Goal: Feedback & Contribution: Contribute content

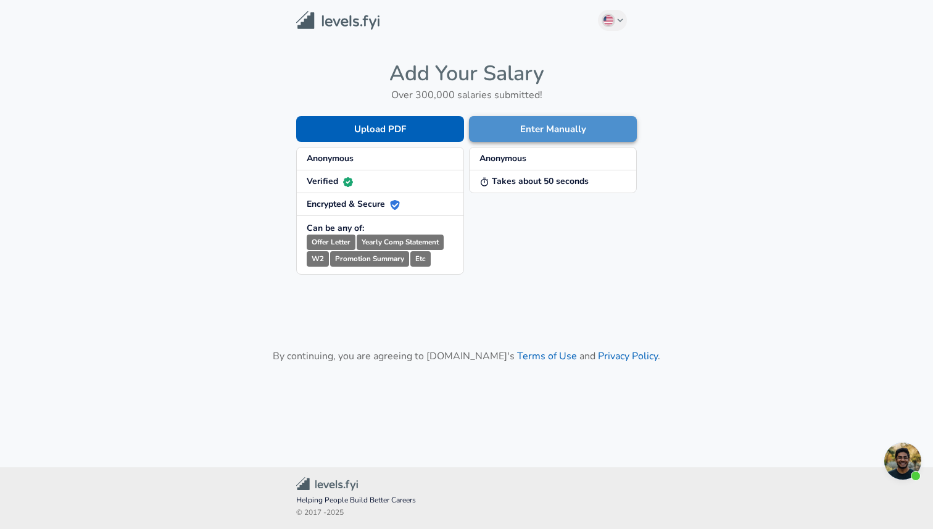
click at [510, 127] on button "Enter Manually" at bounding box center [553, 129] width 168 height 26
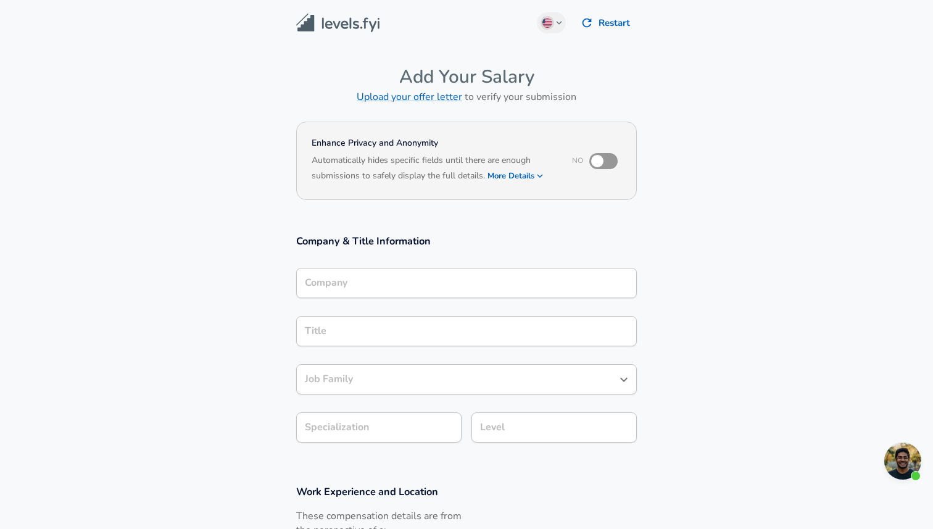
scroll to position [12, 0]
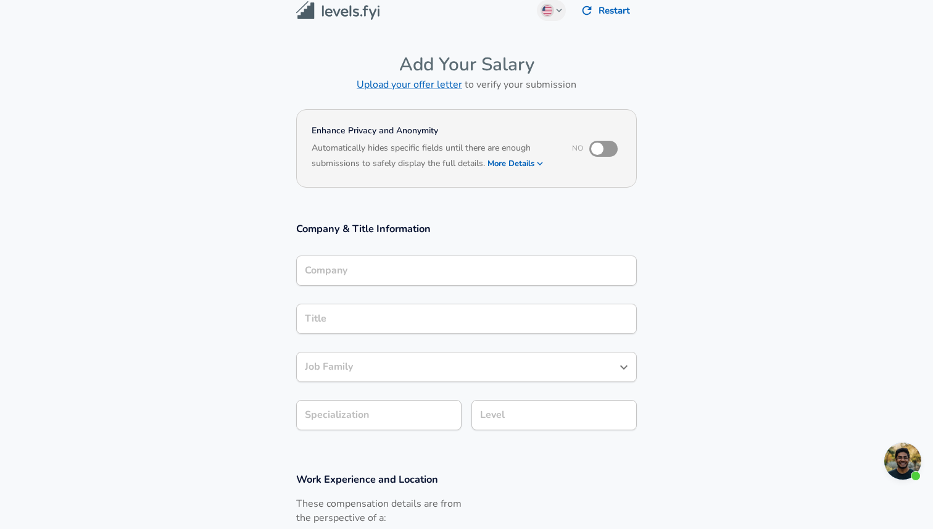
click at [429, 277] on input "Company" at bounding box center [467, 270] width 330 height 19
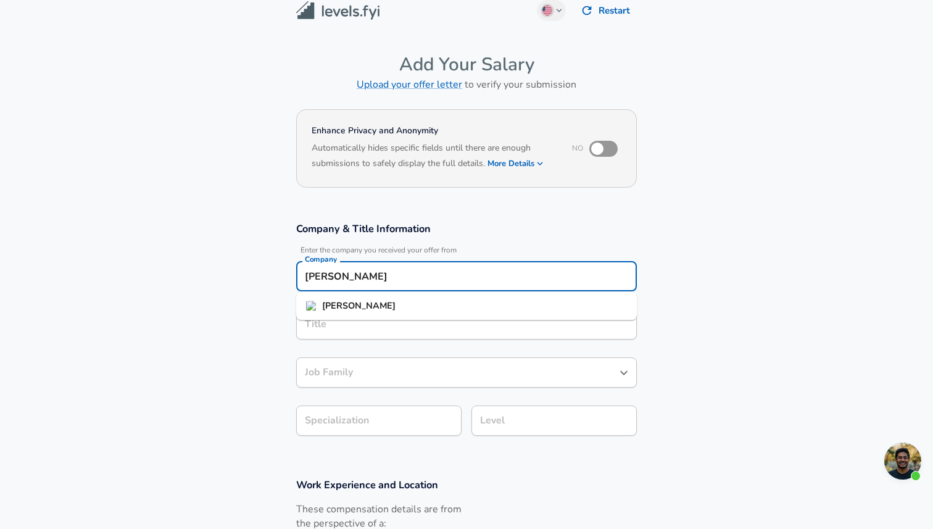
type input "[PERSON_NAME]"
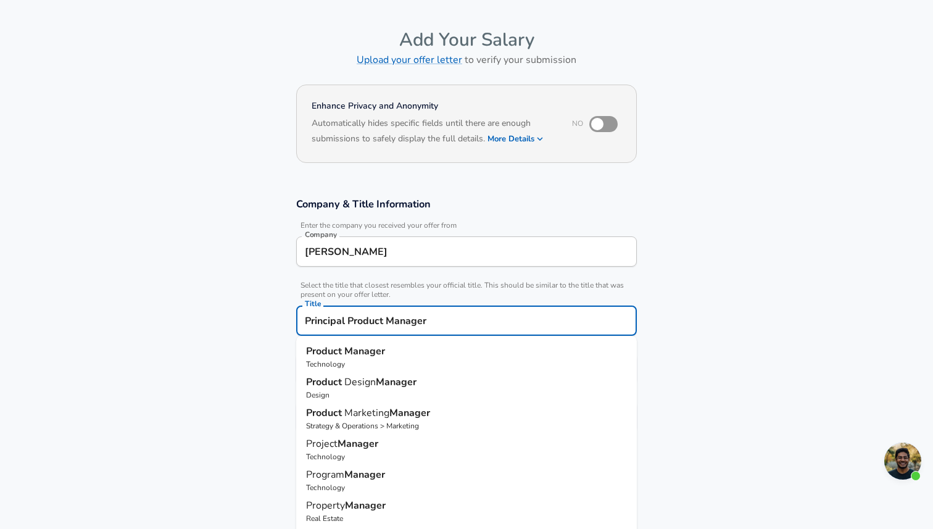
scroll to position [45, 0]
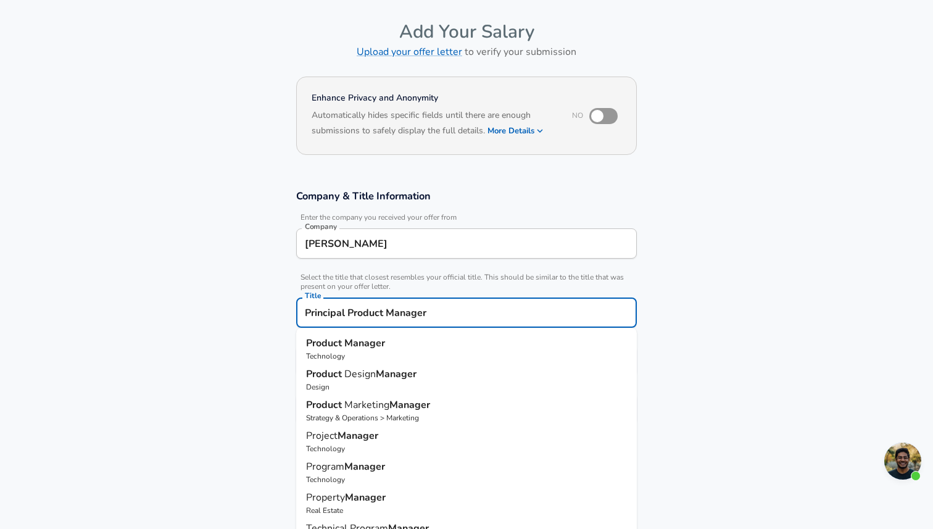
click at [454, 342] on p "Product Manager" at bounding box center [466, 343] width 321 height 15
type input "Product Manager"
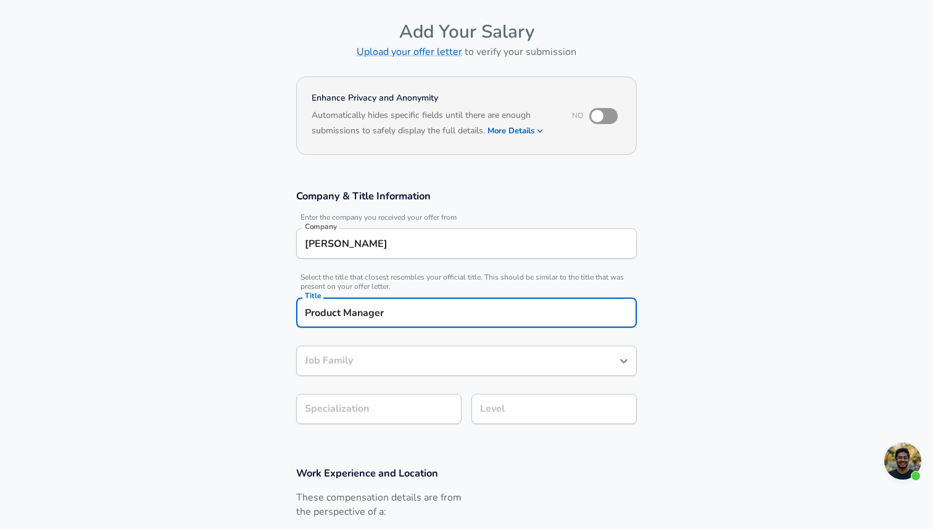
type input "Product Manager"
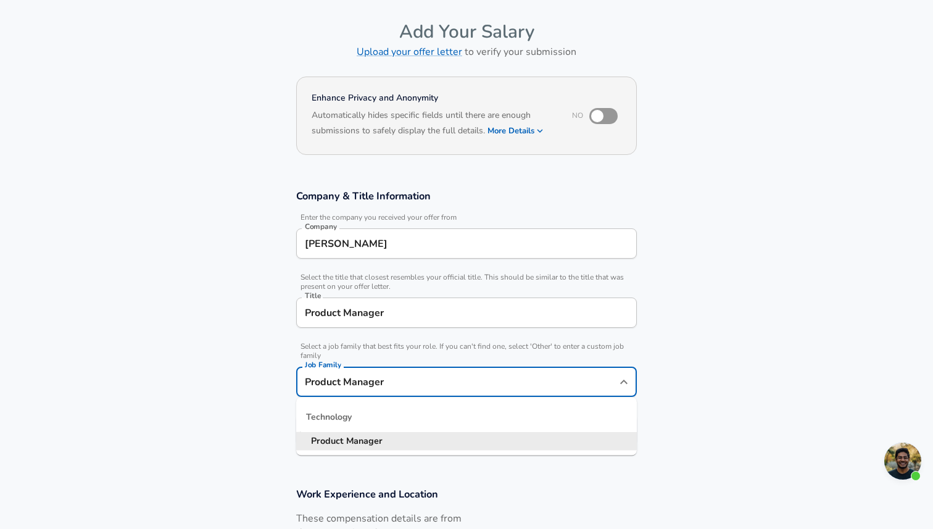
scroll to position [70, 0]
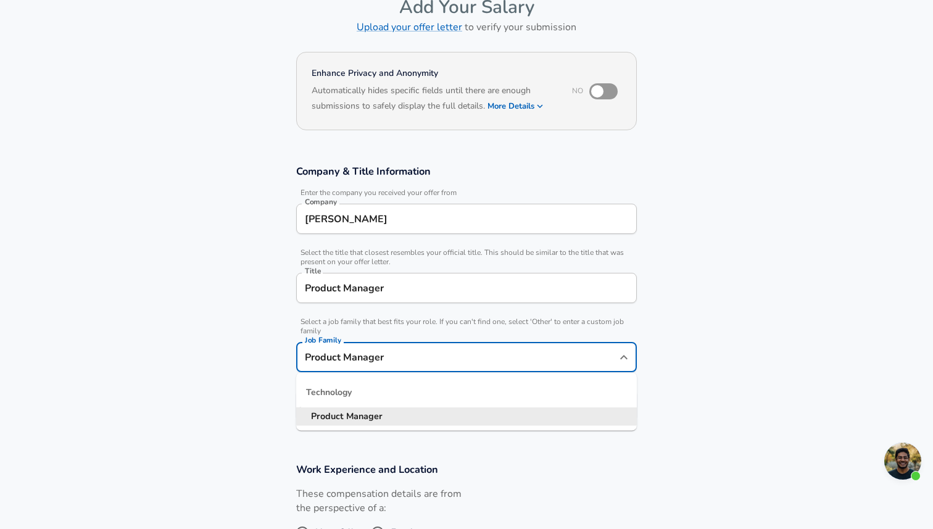
click at [436, 360] on input "Product Manager" at bounding box center [457, 356] width 311 height 19
click at [235, 333] on section "Company & Title Information Enter the company you received your offer from Comp…" at bounding box center [466, 299] width 933 height 298
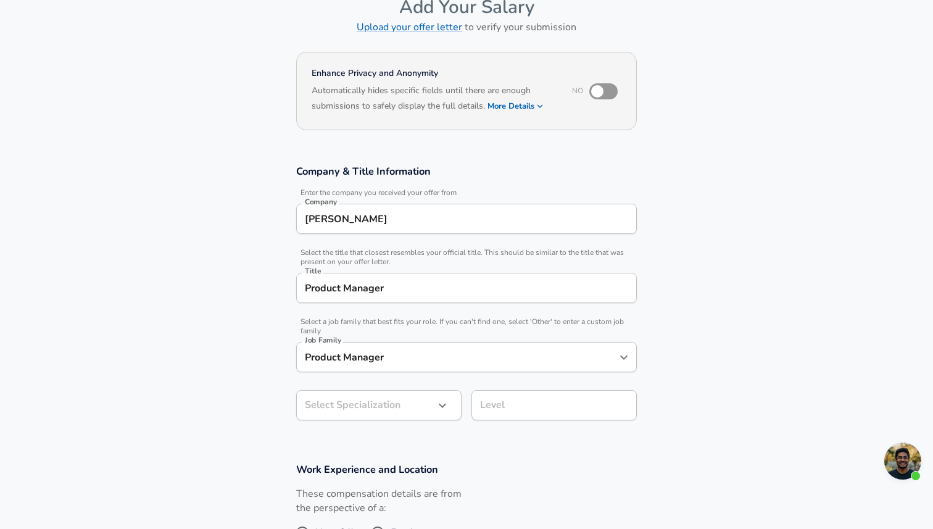
click at [361, 412] on body "English ([GEOGRAPHIC_DATA]) Change Restart Add Your Salary Upload your offer le…" at bounding box center [466, 194] width 933 height 529
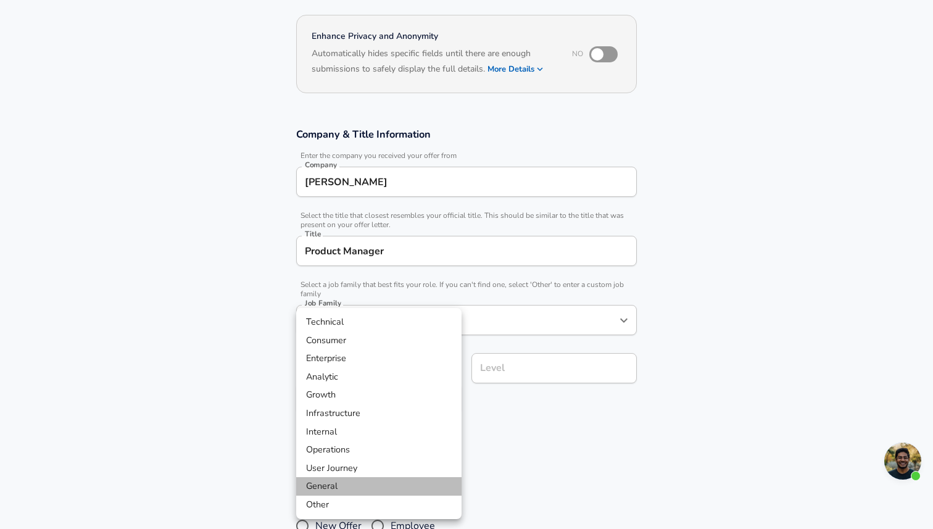
click at [357, 484] on li "General" at bounding box center [378, 486] width 165 height 19
type input "General"
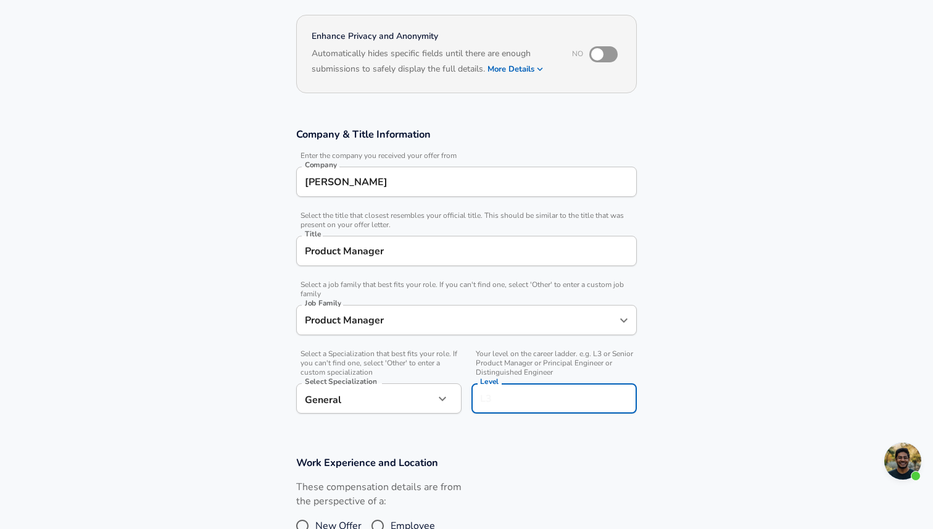
scroll to position [131, 0]
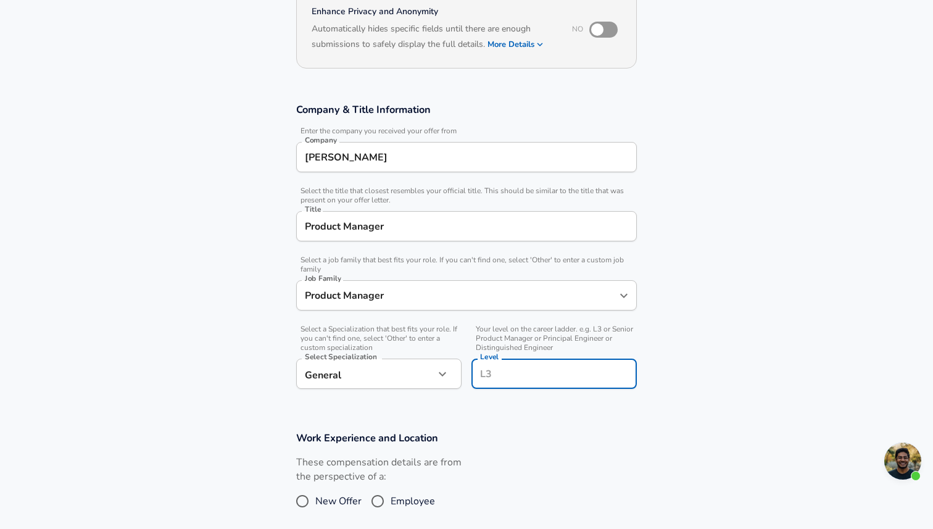
click at [525, 367] on input "Level" at bounding box center [554, 373] width 154 height 19
type input "L4"
click at [546, 465] on div "These compensation details are from the perspective of a: New Offer Employee" at bounding box center [461, 487] width 351 height 65
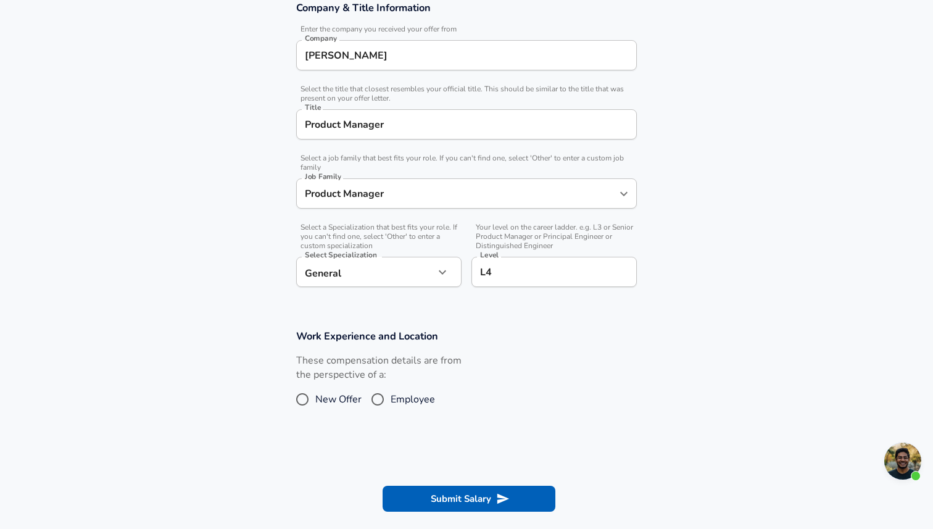
scroll to position [242, 0]
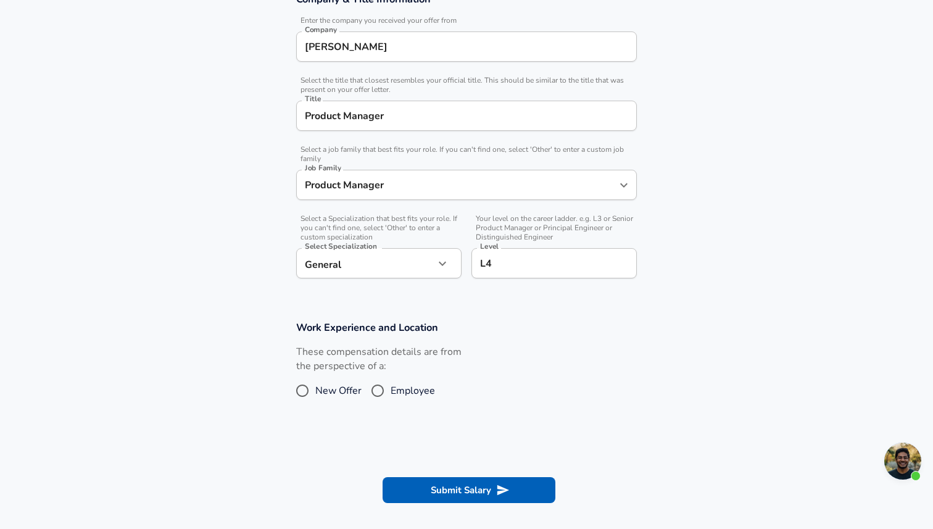
click at [396, 389] on span "Employee" at bounding box center [413, 390] width 44 height 15
click at [391, 389] on input "Employee" at bounding box center [378, 391] width 26 height 20
radio input "true"
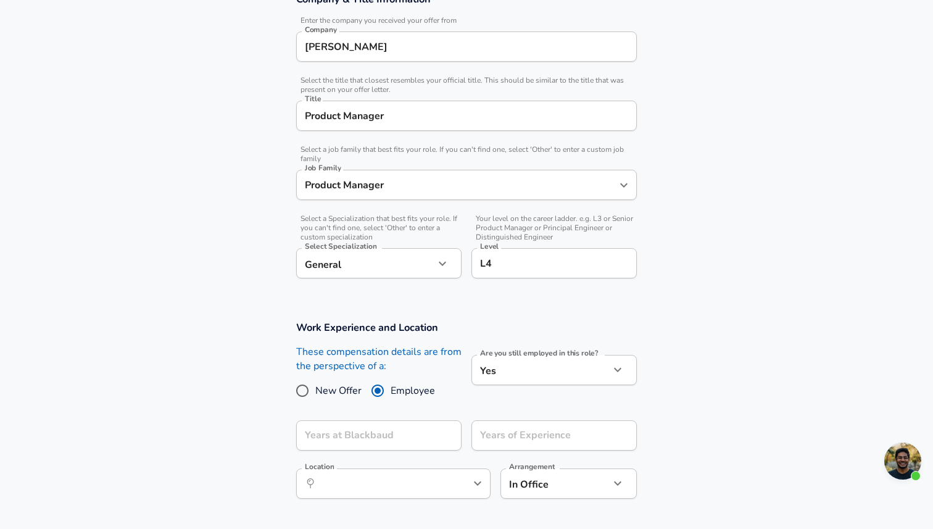
click at [510, 287] on body "English ([GEOGRAPHIC_DATA]) Change Restart Add Your Salary Upload your offer le…" at bounding box center [466, 22] width 933 height 529
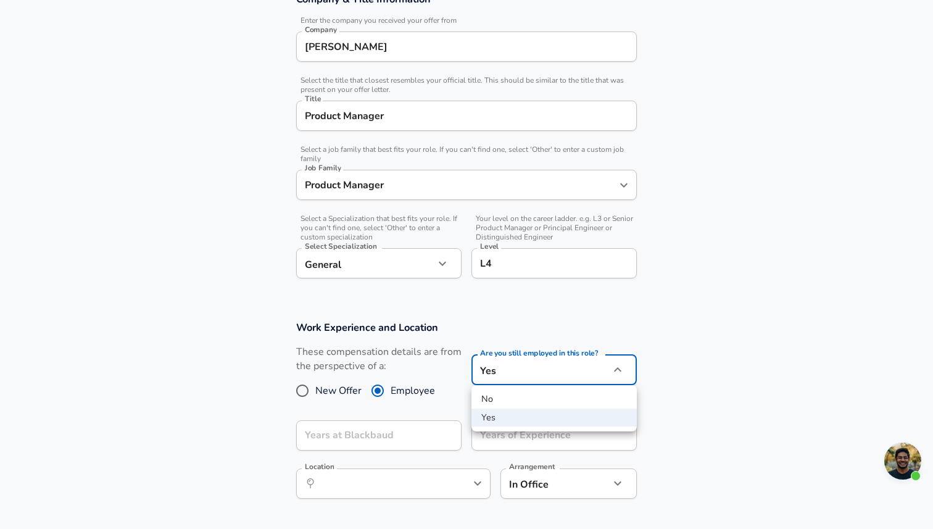
click at [497, 404] on li "No" at bounding box center [553, 399] width 165 height 19
type input "no"
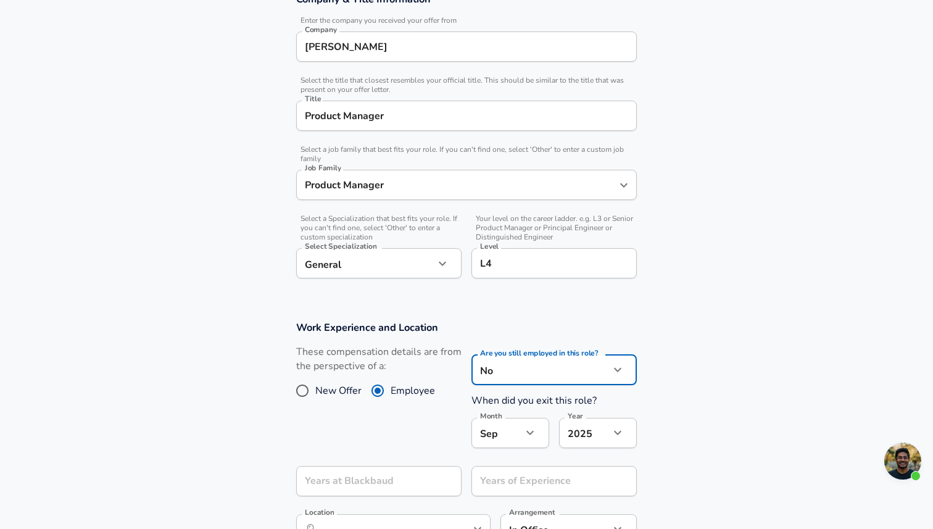
click at [513, 287] on body "English ([GEOGRAPHIC_DATA]) Change Restart Add Your Salary Upload your offer le…" at bounding box center [466, 22] width 933 height 529
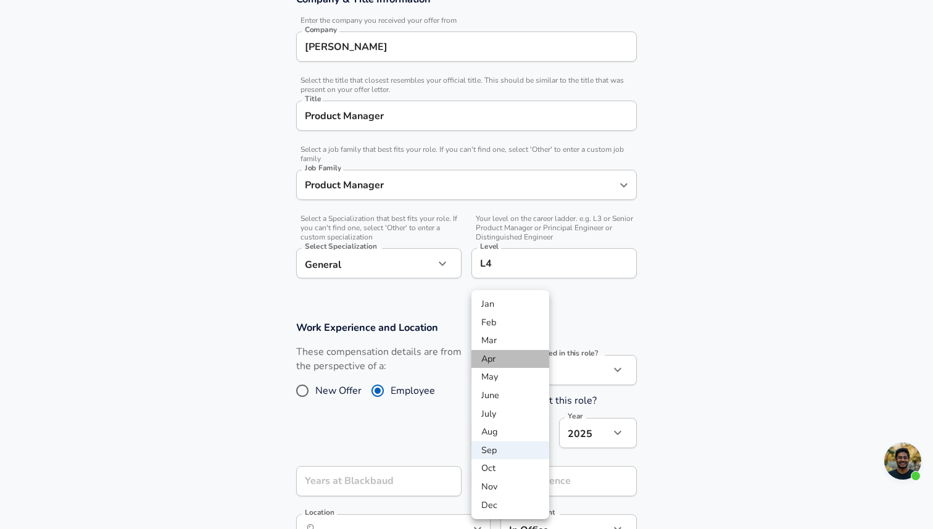
click at [506, 365] on li "Apr" at bounding box center [510, 359] width 78 height 19
type input "4"
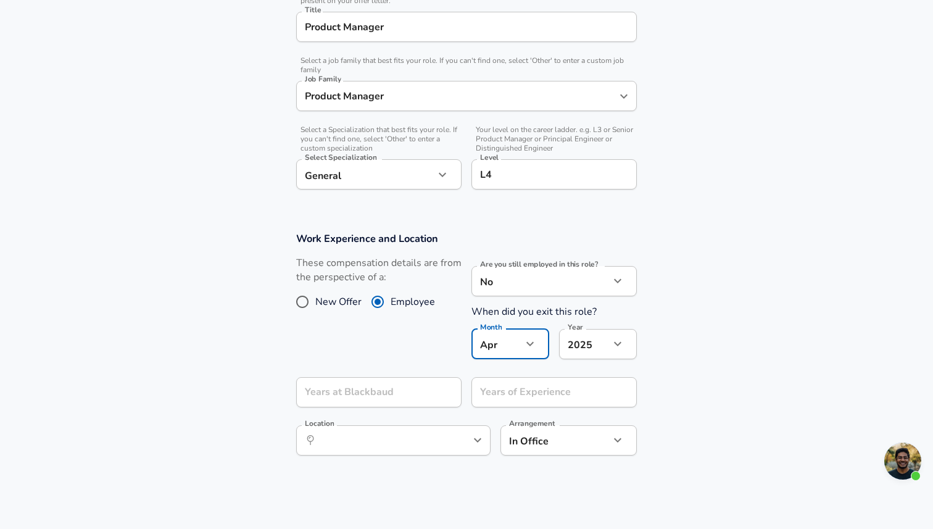
scroll to position [338, 0]
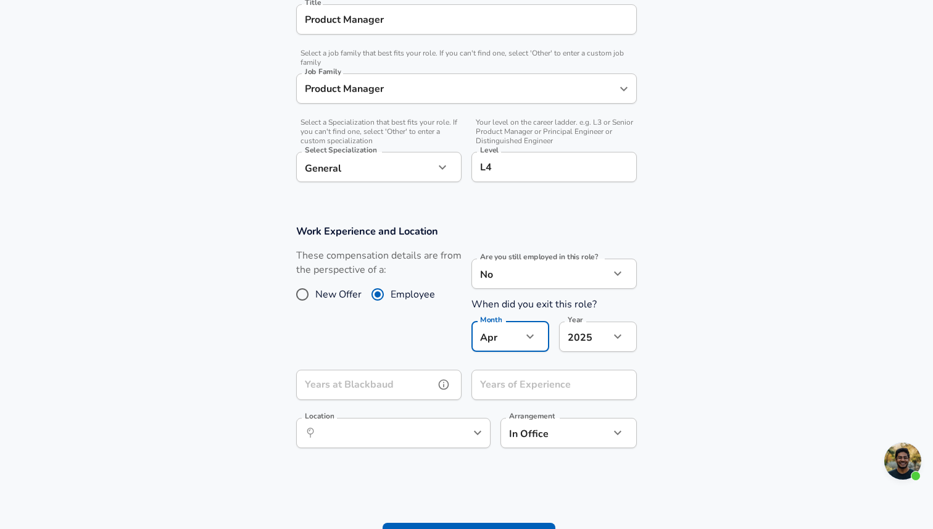
click at [429, 392] on input "Years at Blackbaud" at bounding box center [365, 385] width 138 height 30
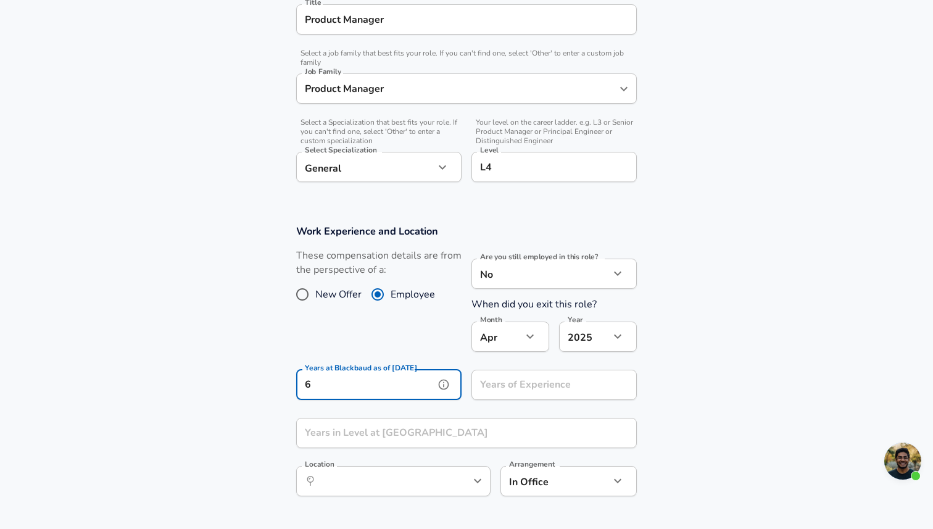
type input "6"
click at [509, 391] on input "Years of Experience" at bounding box center [540, 385] width 138 height 30
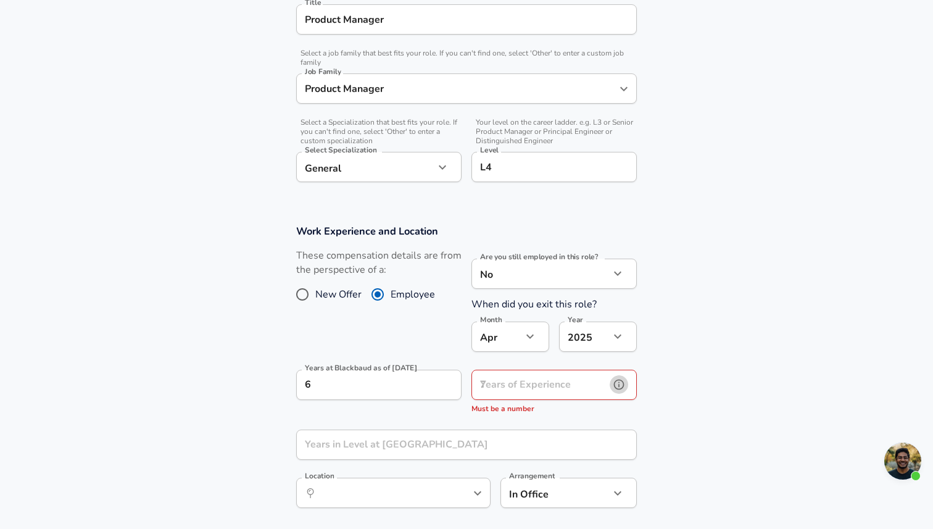
click at [616, 386] on icon "help" at bounding box center [619, 384] width 12 height 12
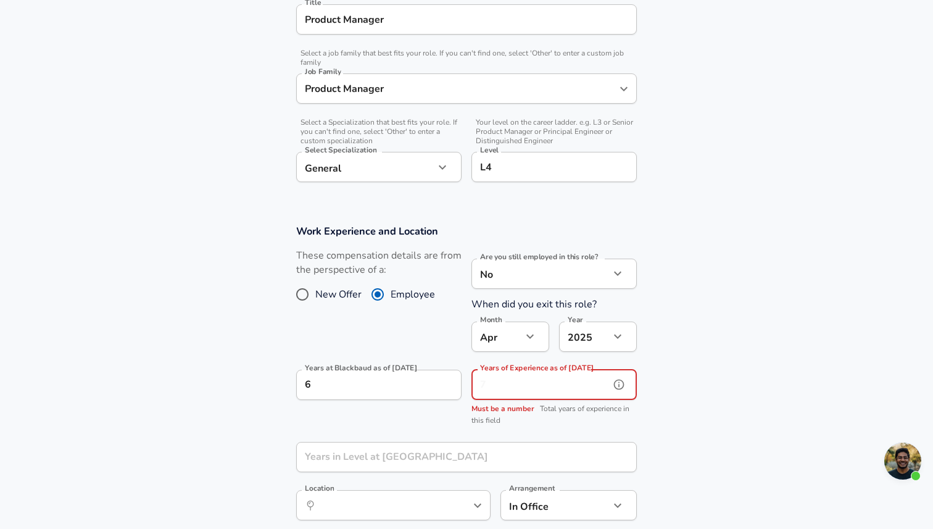
click at [590, 384] on input "Years of Experience as of [DATE]" at bounding box center [540, 385] width 138 height 30
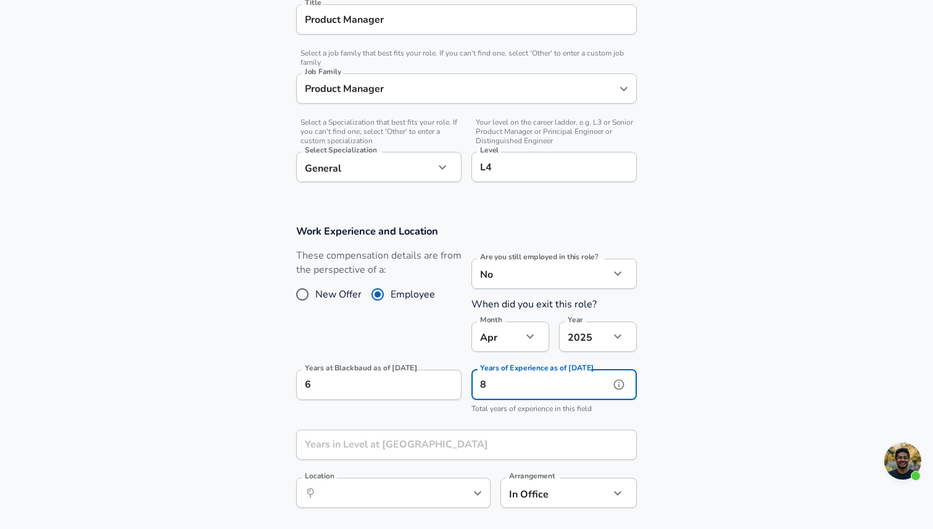
type input "8"
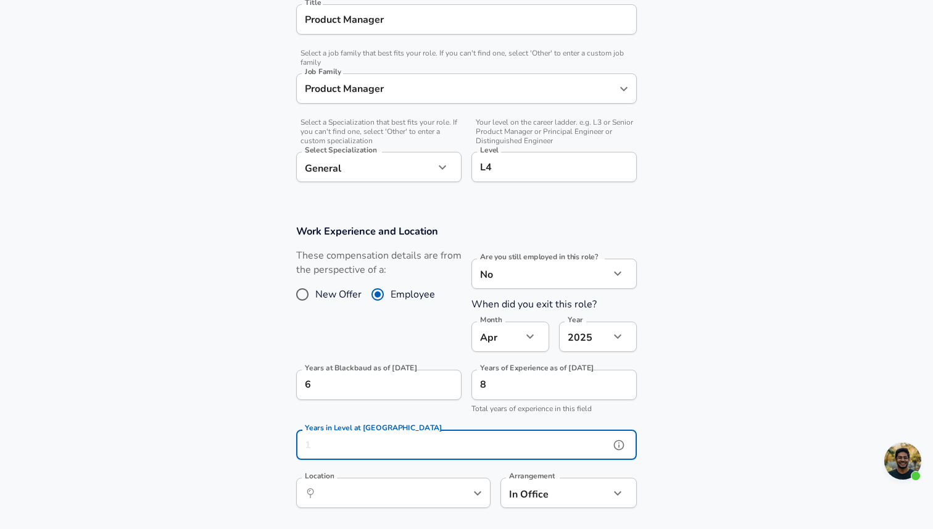
click at [544, 434] on input "Years in Level at [GEOGRAPHIC_DATA]" at bounding box center [452, 444] width 313 height 30
type input "2"
click at [273, 446] on section "Work Experience and Location These compensation details are from the perspectiv…" at bounding box center [466, 373] width 933 height 326
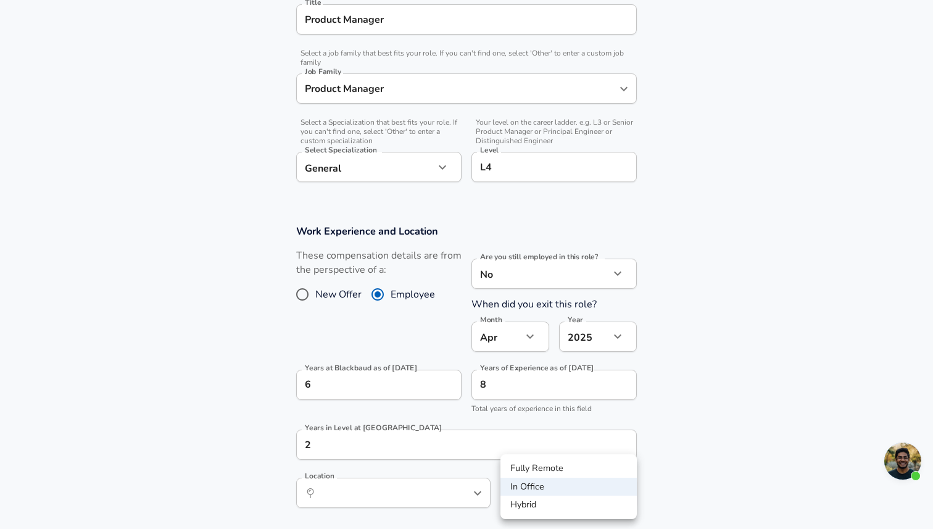
click at [579, 471] on li "Fully Remote" at bounding box center [568, 468] width 136 height 19
type input "remote"
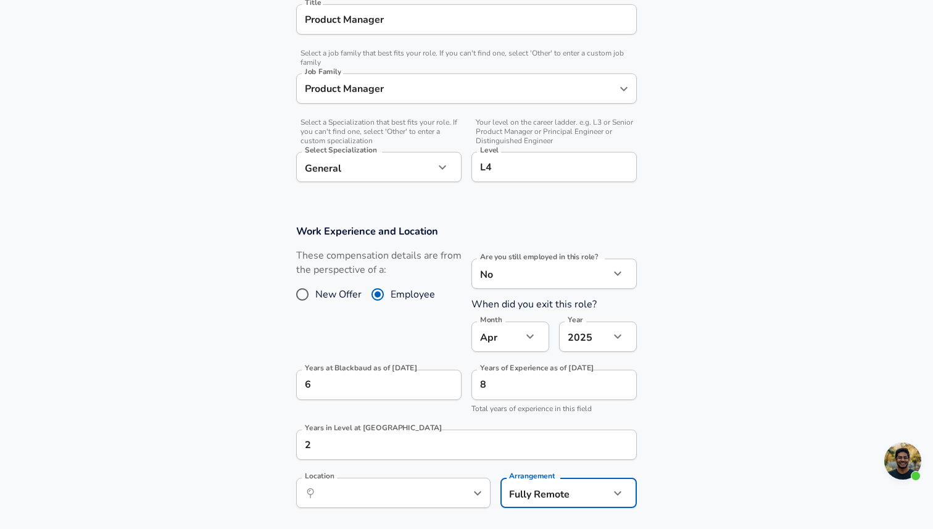
click at [692, 470] on section "Work Experience and Location These compensation details are from the perspectiv…" at bounding box center [466, 373] width 933 height 326
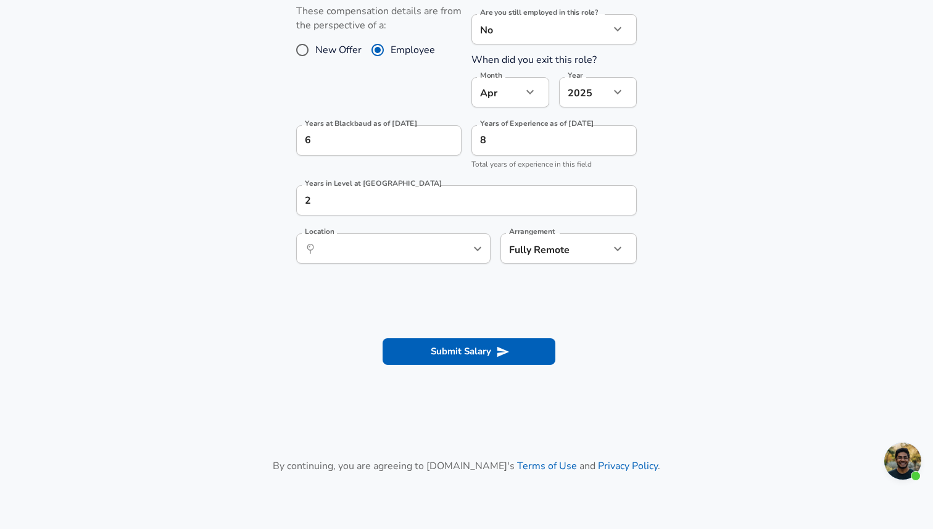
scroll to position [594, 0]
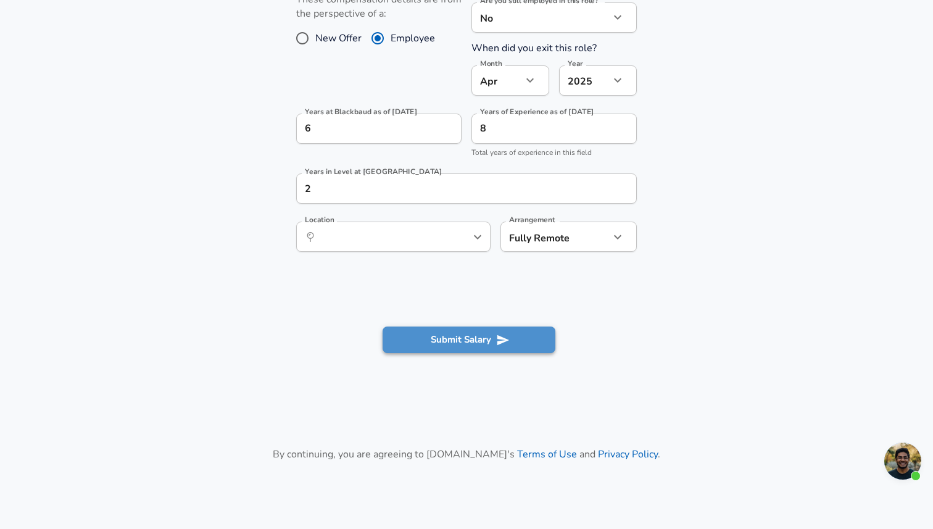
click at [475, 337] on button "Submit Salary" at bounding box center [469, 339] width 173 height 26
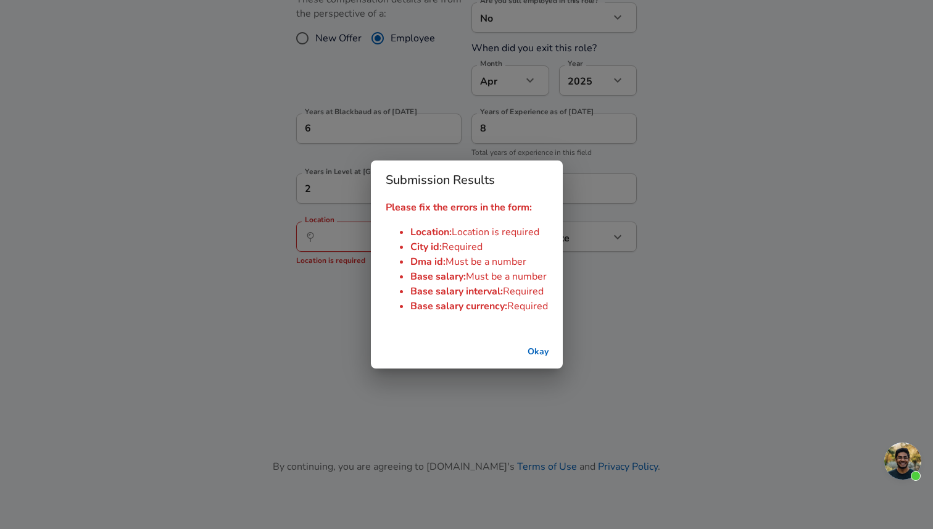
click at [530, 357] on button "Okay" at bounding box center [537, 352] width 39 height 23
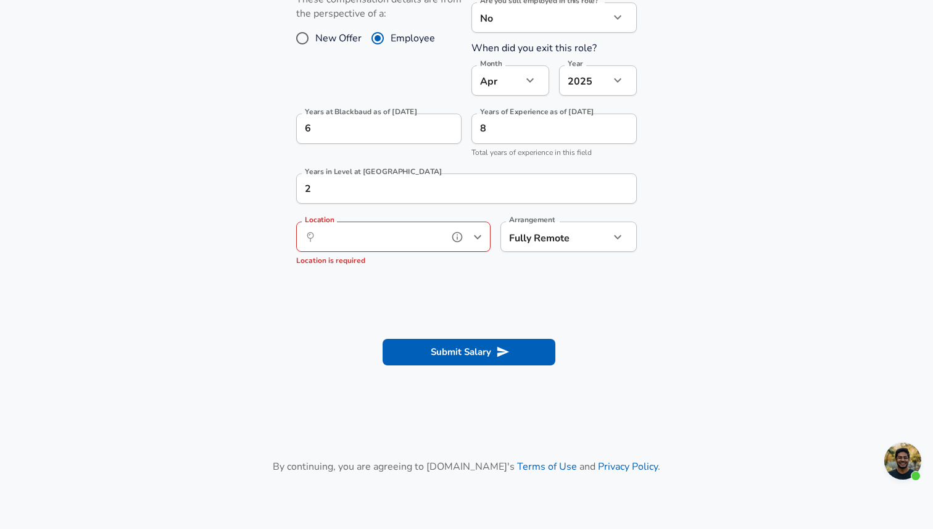
click at [393, 242] on input "Location" at bounding box center [380, 236] width 127 height 19
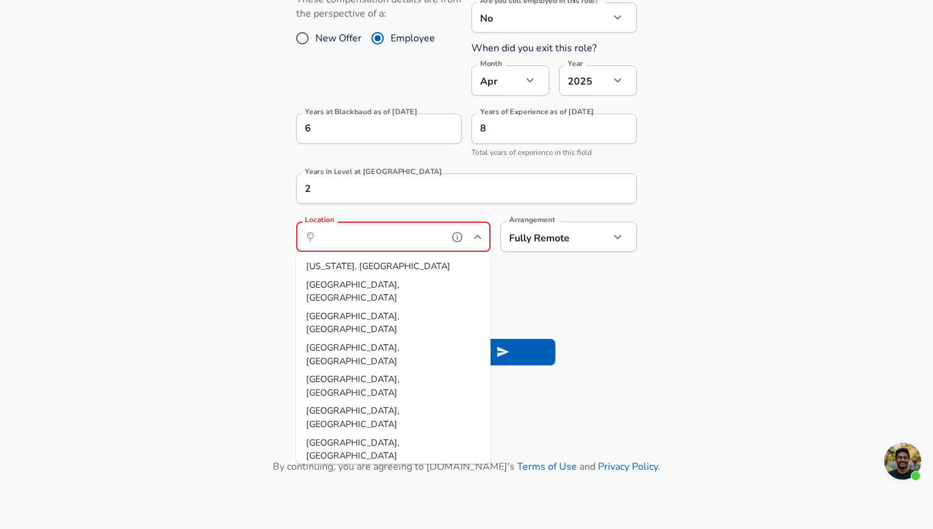
type input "l"
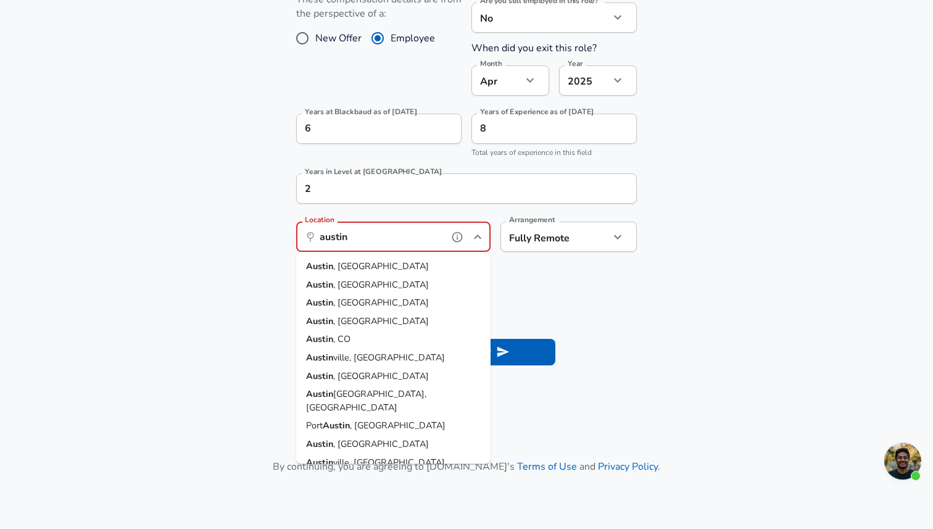
click at [381, 269] on li "[GEOGRAPHIC_DATA] , [GEOGRAPHIC_DATA]" at bounding box center [393, 266] width 194 height 19
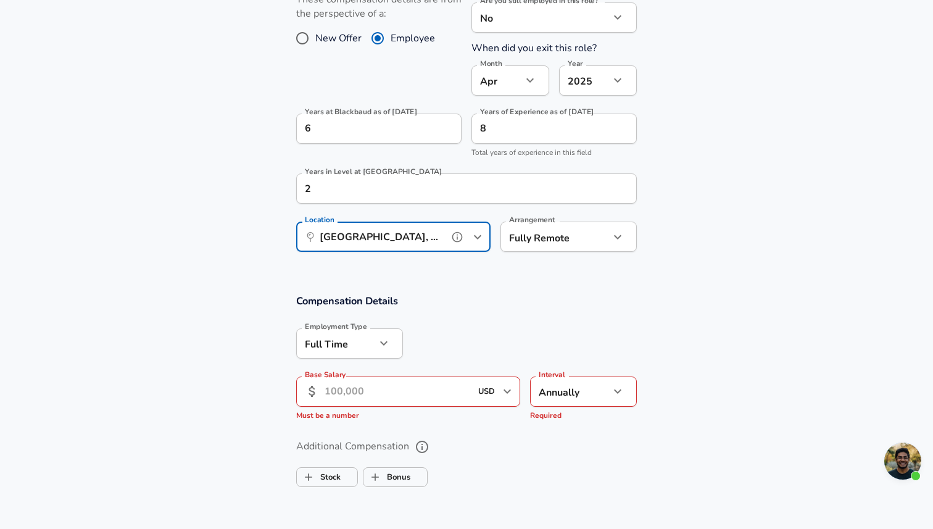
type input "[GEOGRAPHIC_DATA], [GEOGRAPHIC_DATA]"
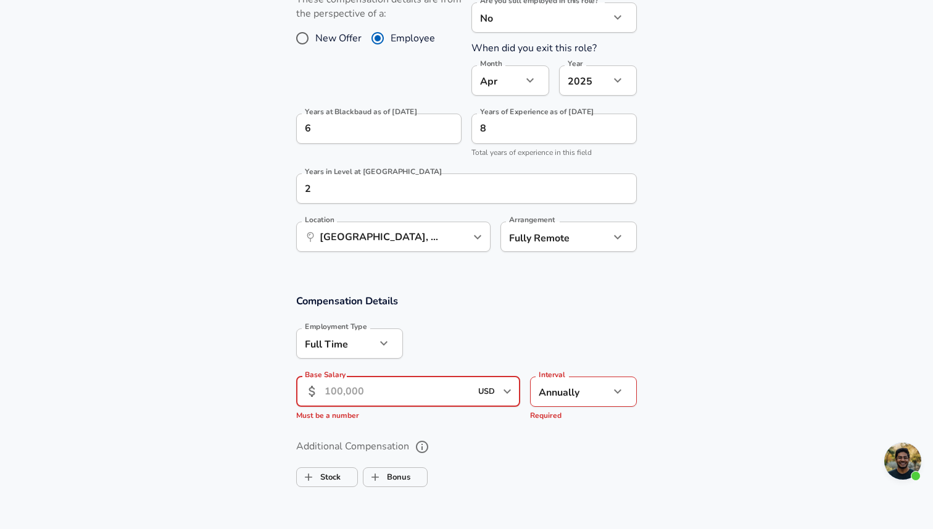
click at [379, 389] on input "Base Salary" at bounding box center [398, 391] width 146 height 30
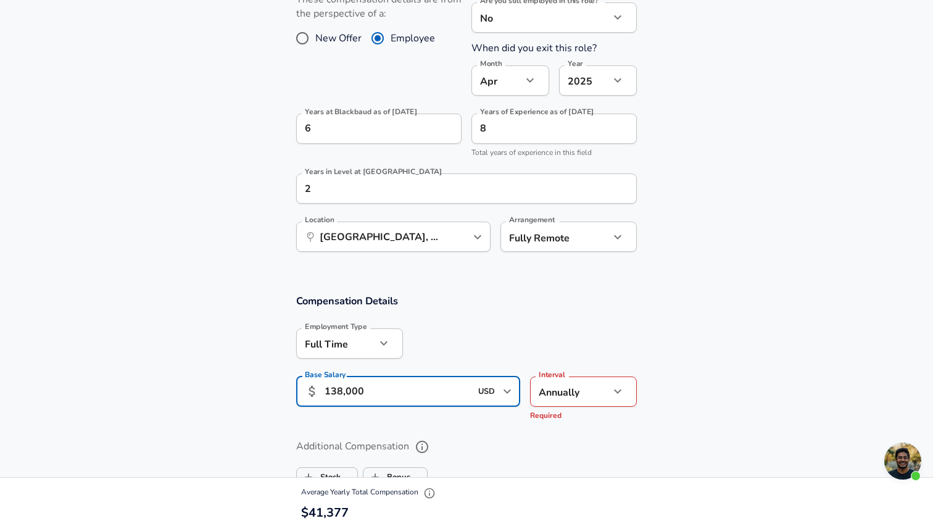
type input "138,000"
click at [194, 407] on section "Compensation Details Employment Type [DEMOGRAPHIC_DATA] full_time Employment Ty…" at bounding box center [466, 360] width 933 height 133
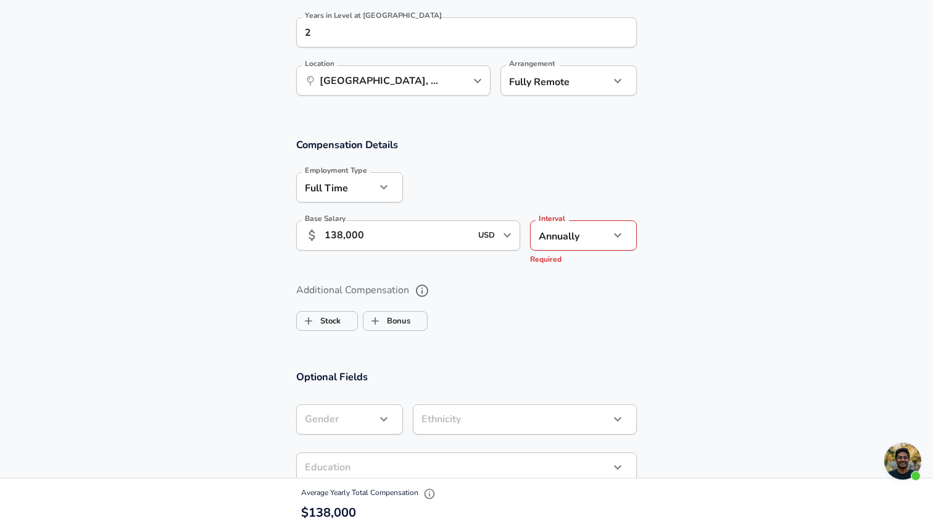
scroll to position [755, 0]
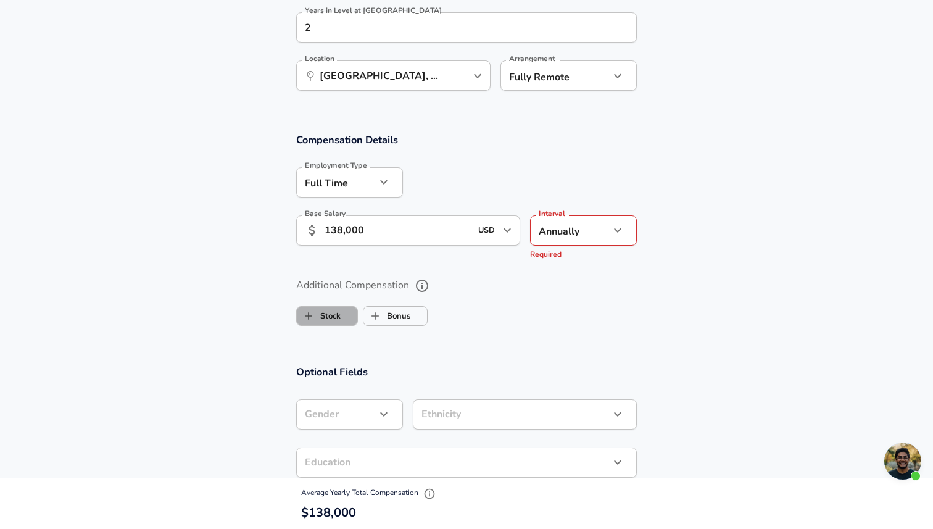
click at [332, 322] on label "Stock" at bounding box center [319, 315] width 44 height 23
checkbox input "true"
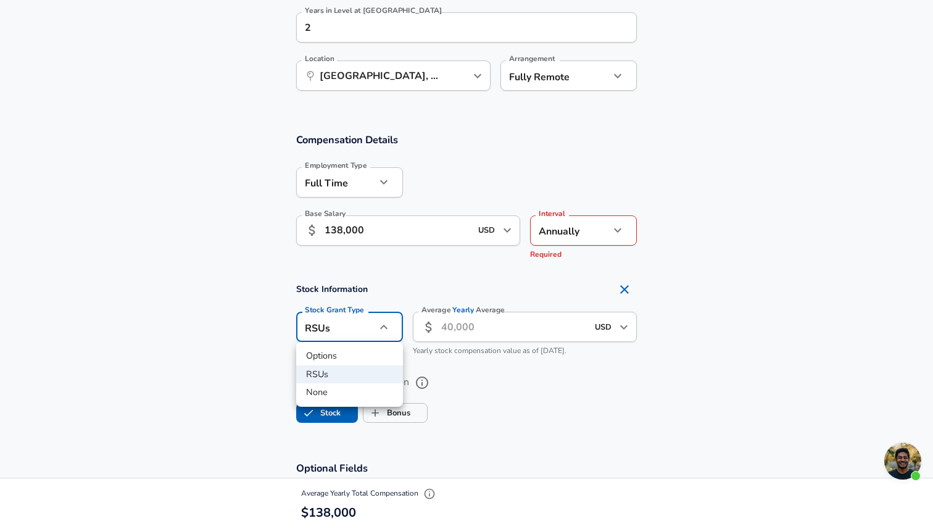
click at [355, 331] on div at bounding box center [466, 264] width 933 height 529
click at [477, 322] on input "Average Yearly Average" at bounding box center [514, 327] width 146 height 30
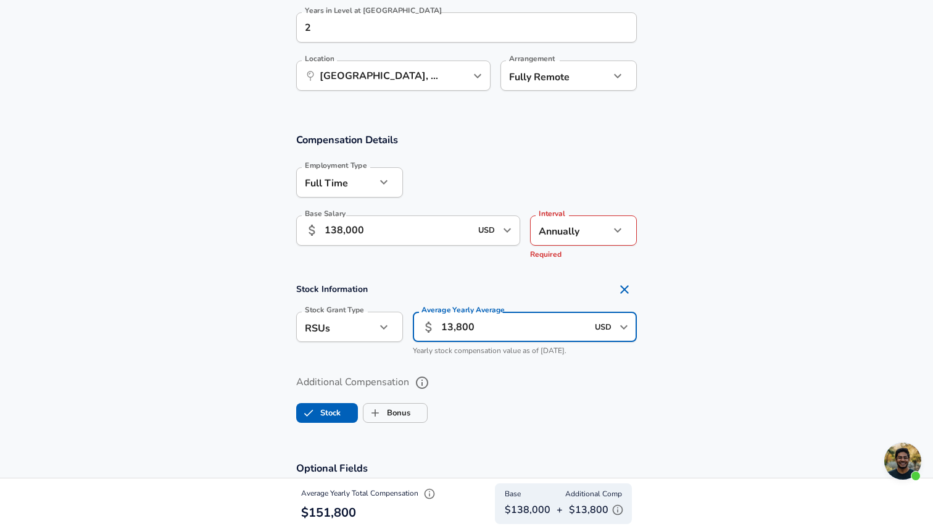
type input "13,800"
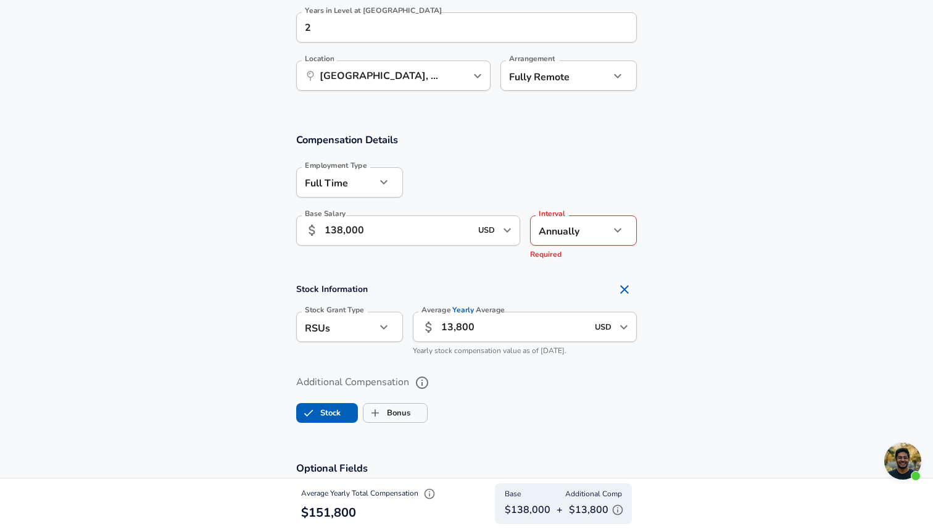
click at [484, 406] on ul "Stock Bonus" at bounding box center [466, 410] width 341 height 25
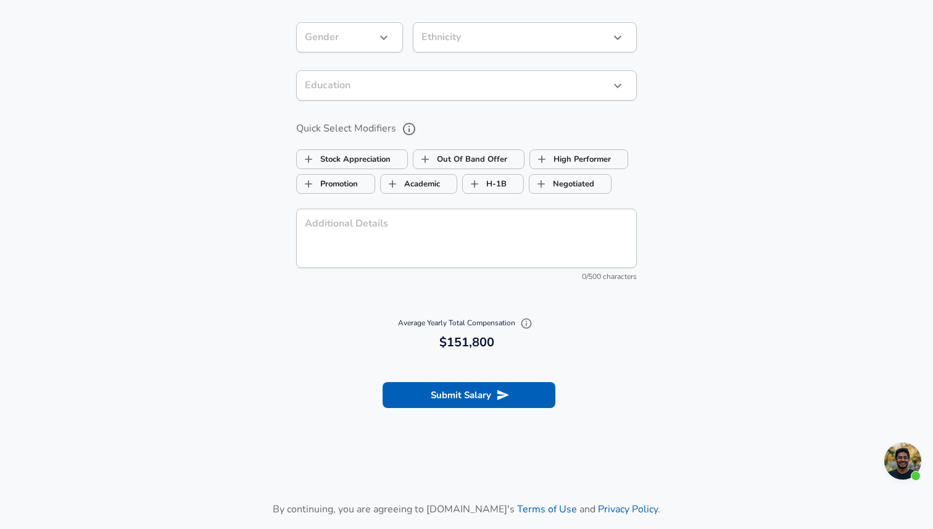
scroll to position [1229, 0]
click at [429, 394] on button "Submit Salary" at bounding box center [469, 394] width 173 height 26
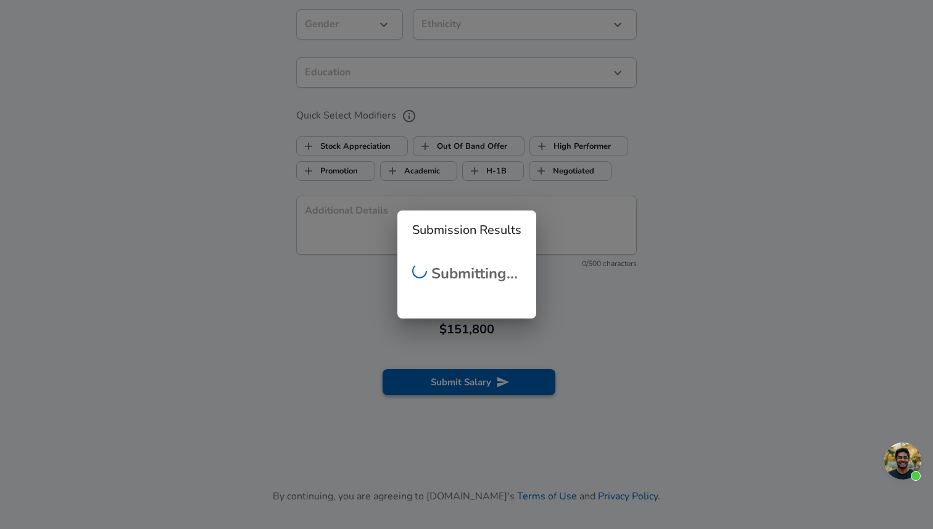
scroll to position [1217, 0]
